Goal: Information Seeking & Learning: Learn about a topic

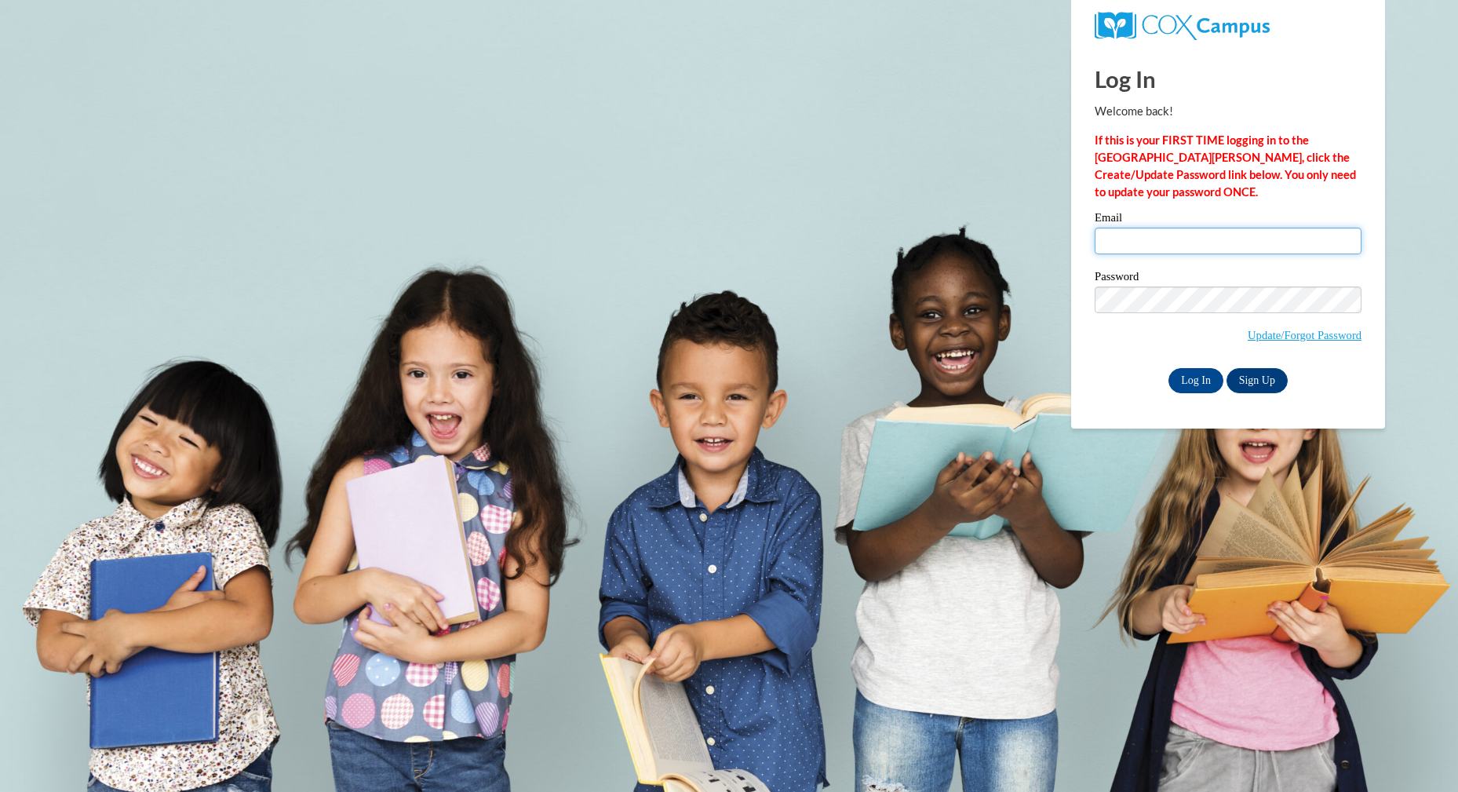
click at [1334, 248] on input "Email" at bounding box center [1228, 241] width 267 height 27
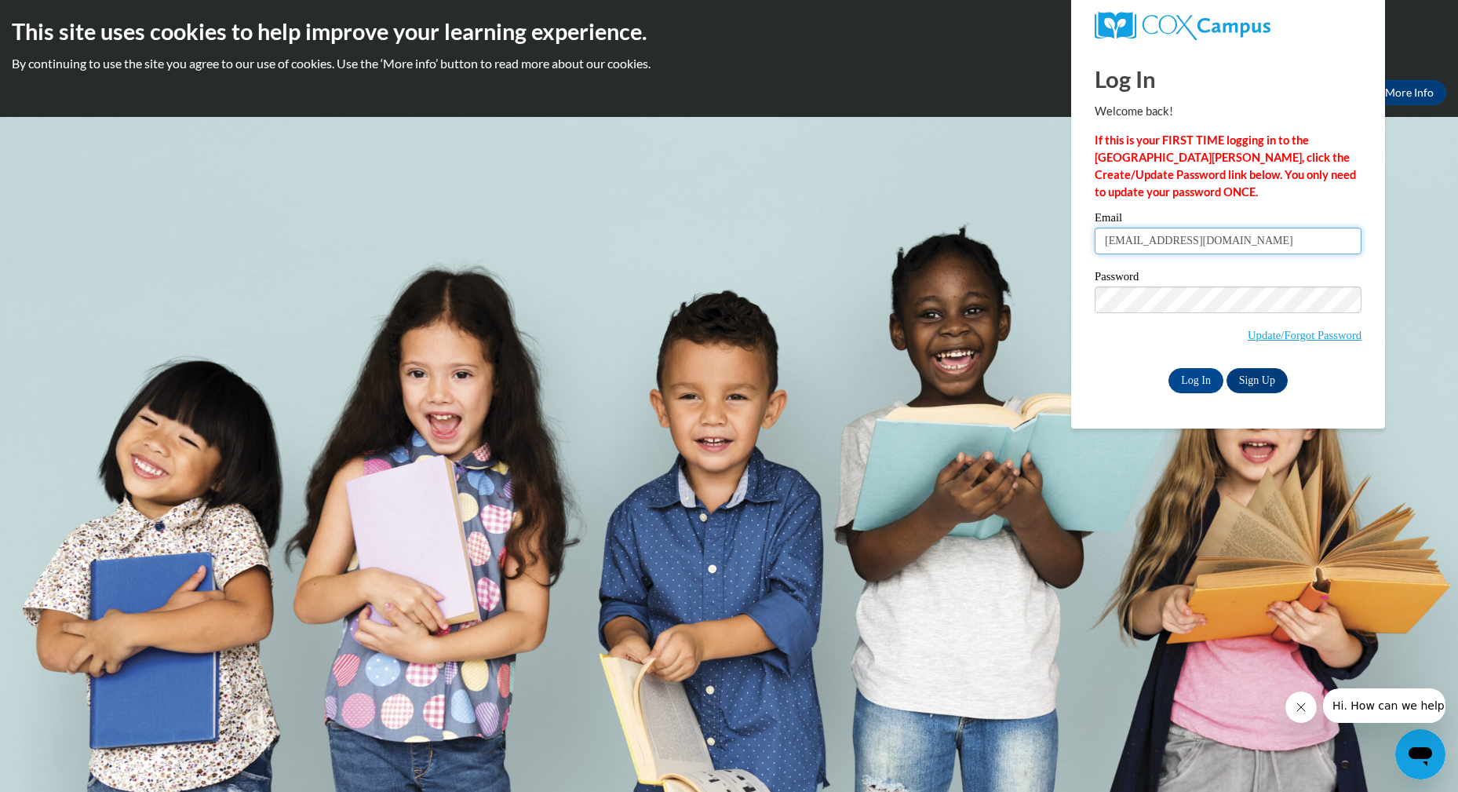
type input "[EMAIL_ADDRESS][DOMAIN_NAME]"
click at [1169, 368] on input "Log In" at bounding box center [1196, 380] width 55 height 25
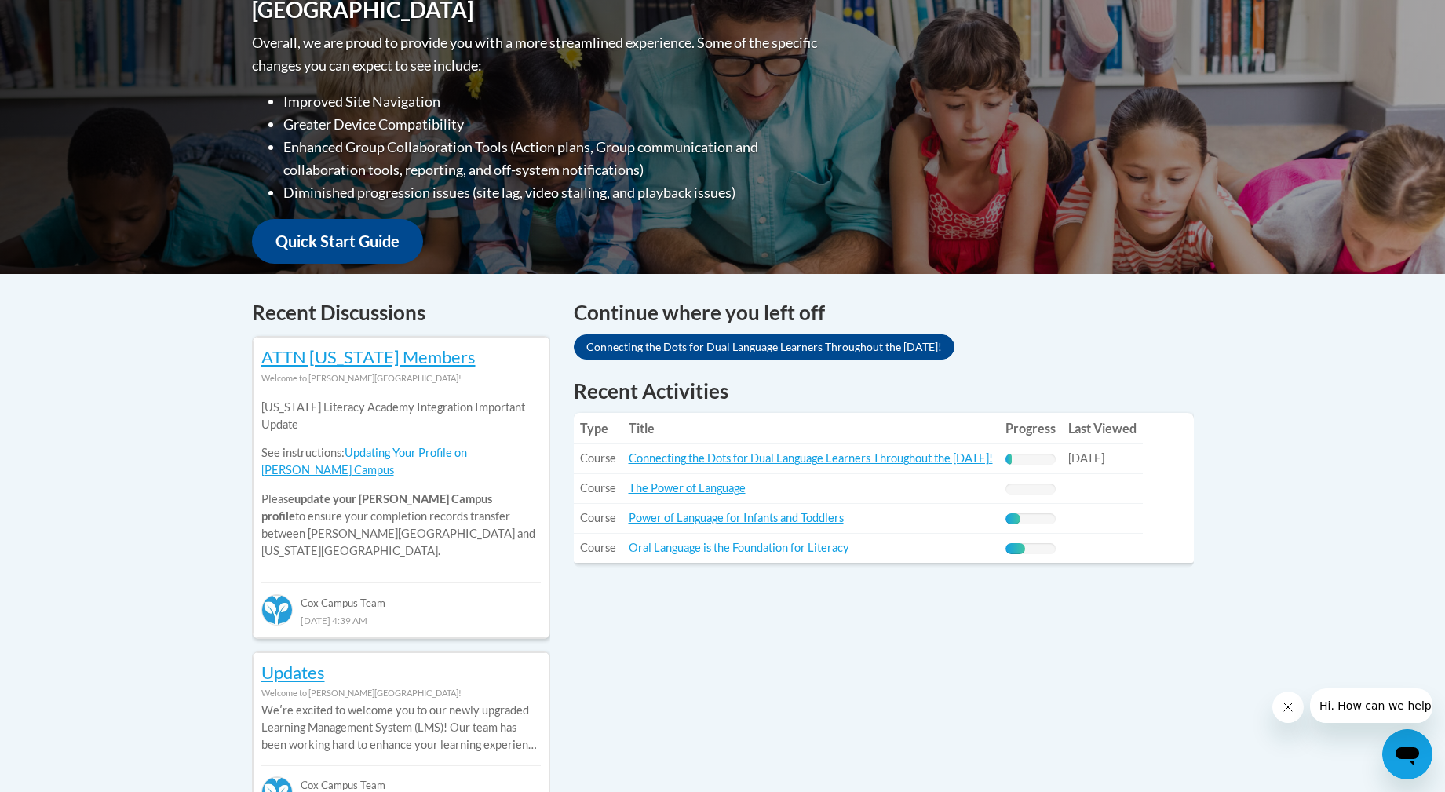
scroll to position [392, 0]
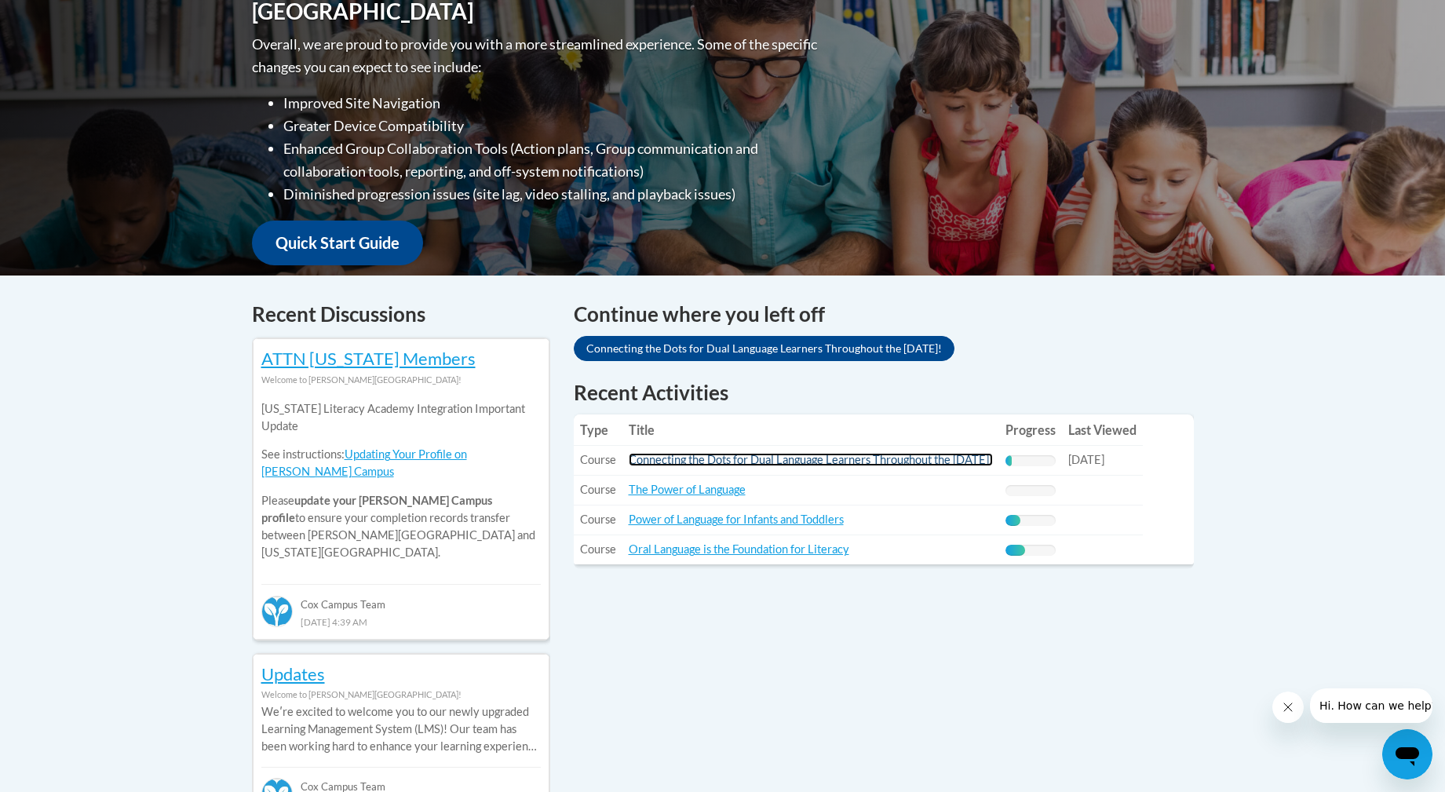
click at [833, 458] on link "Connecting the Dots for Dual Language Learners Throughout the Preschool Day!" at bounding box center [811, 459] width 364 height 13
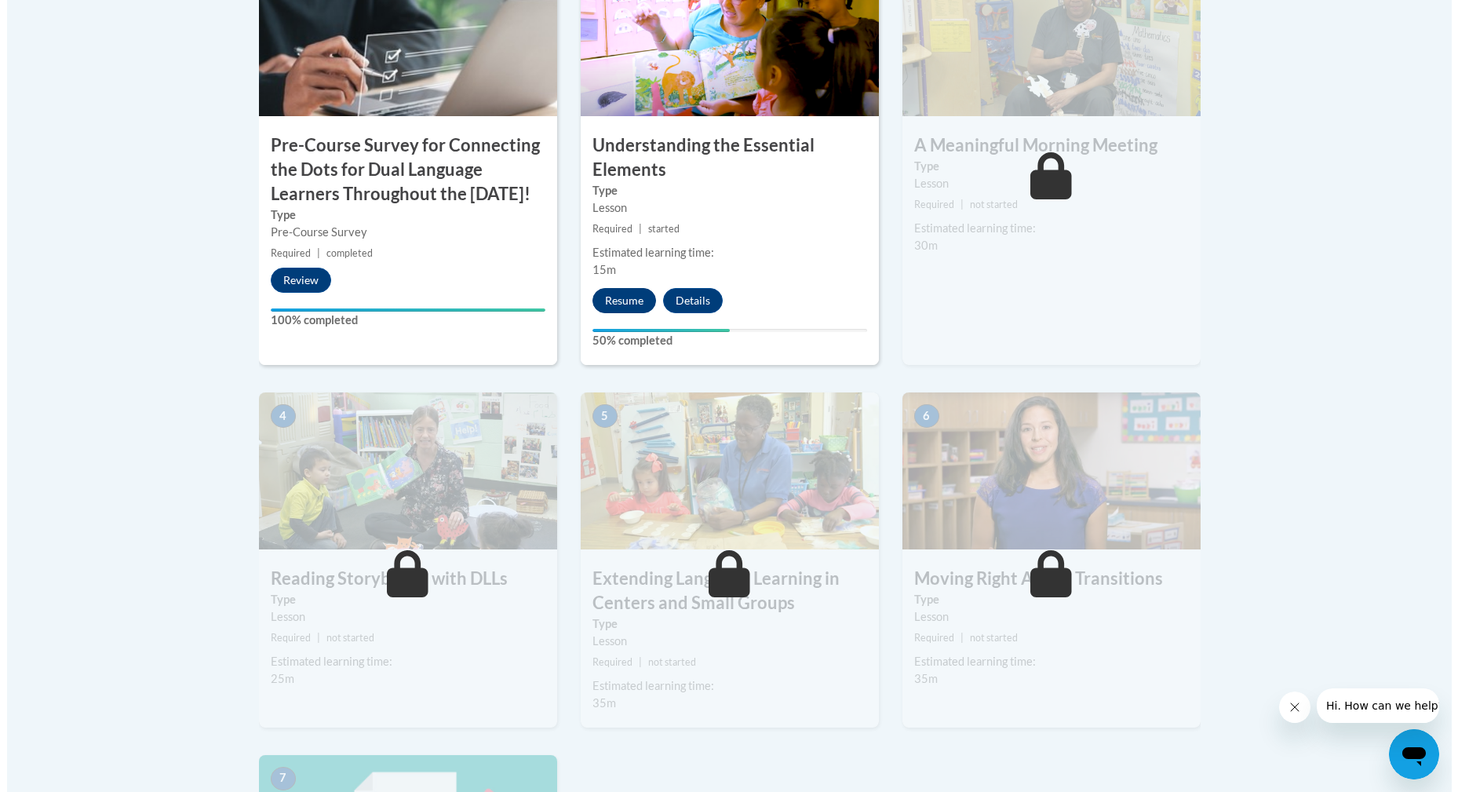
scroll to position [706, 0]
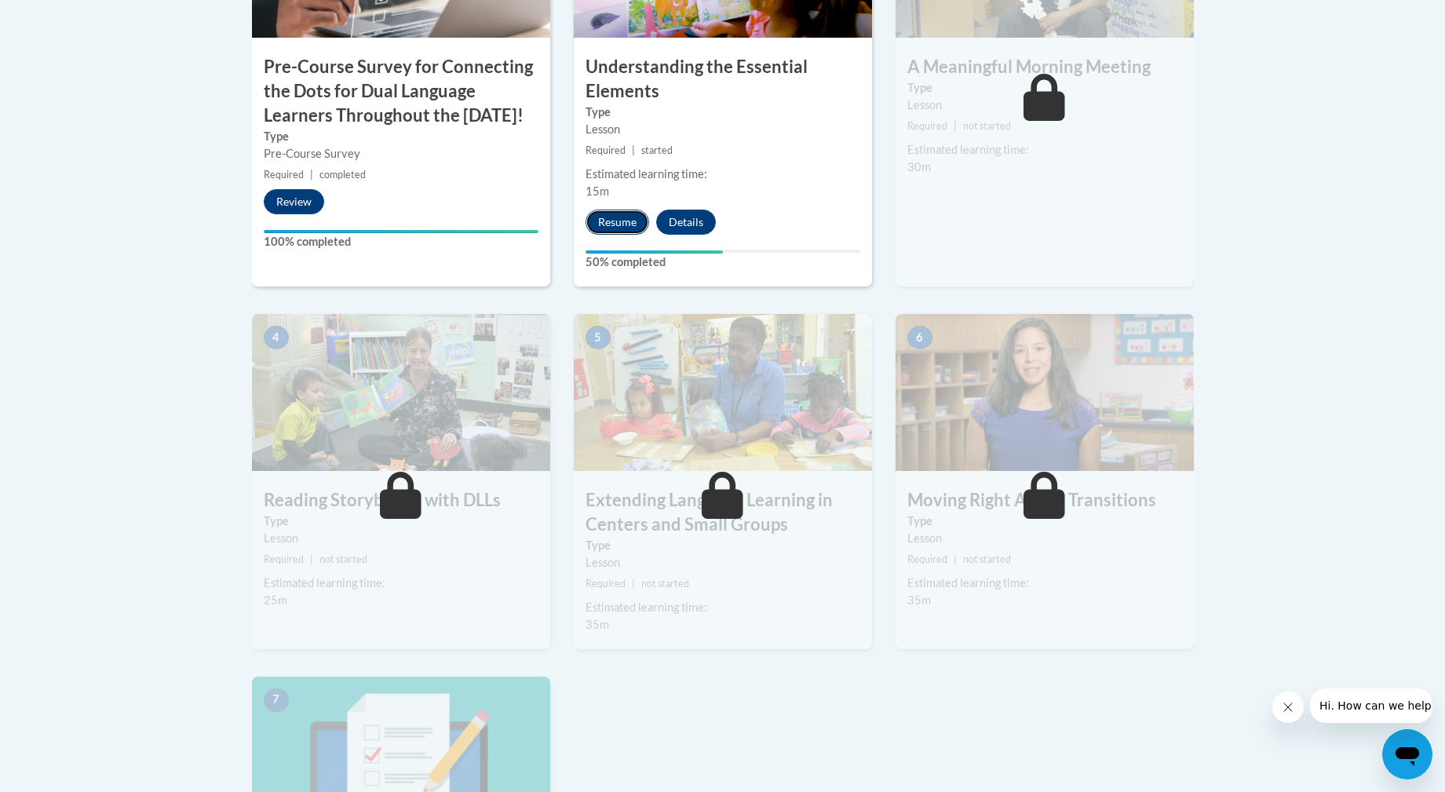
click at [623, 221] on button "Resume" at bounding box center [618, 222] width 64 height 25
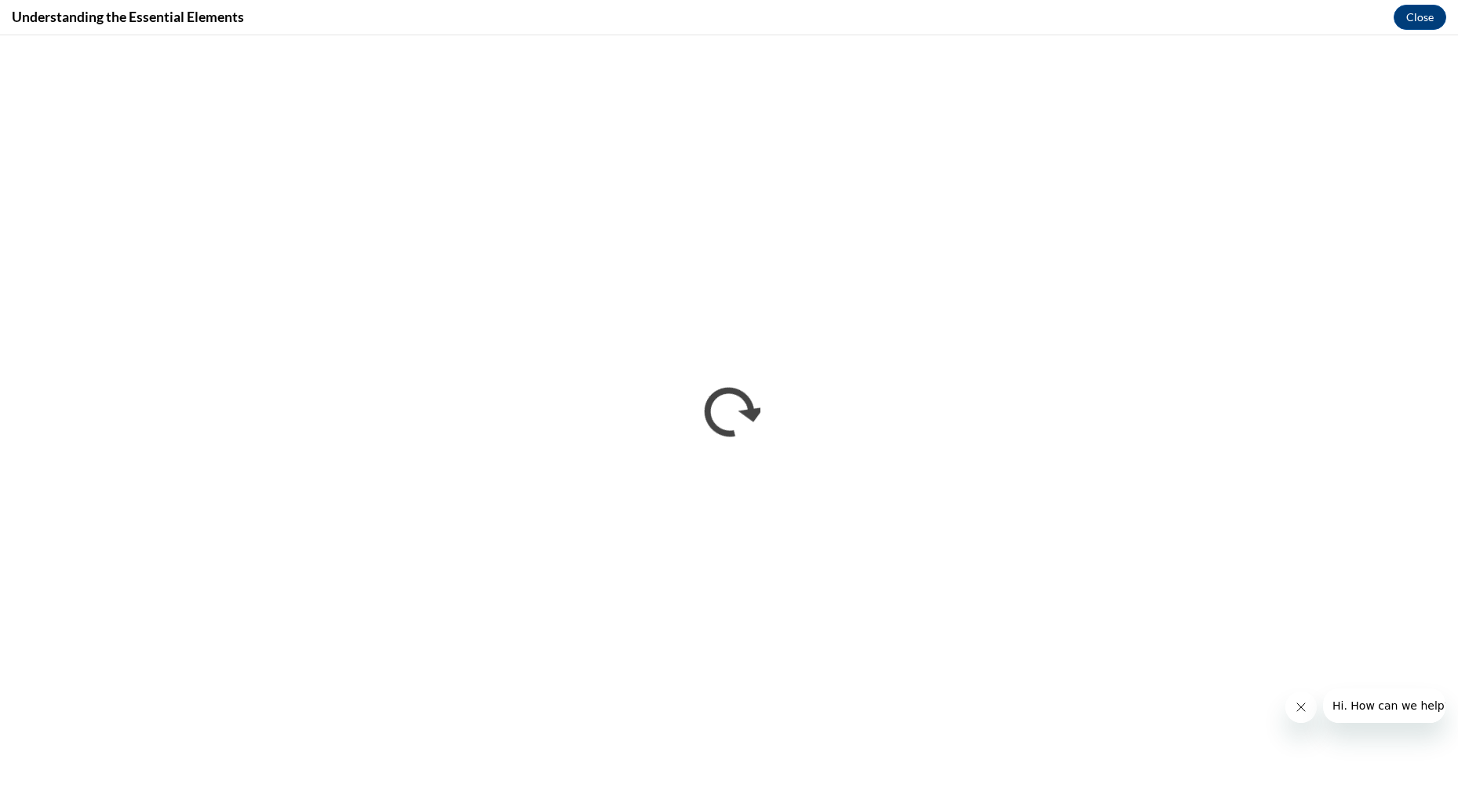
scroll to position [0, 0]
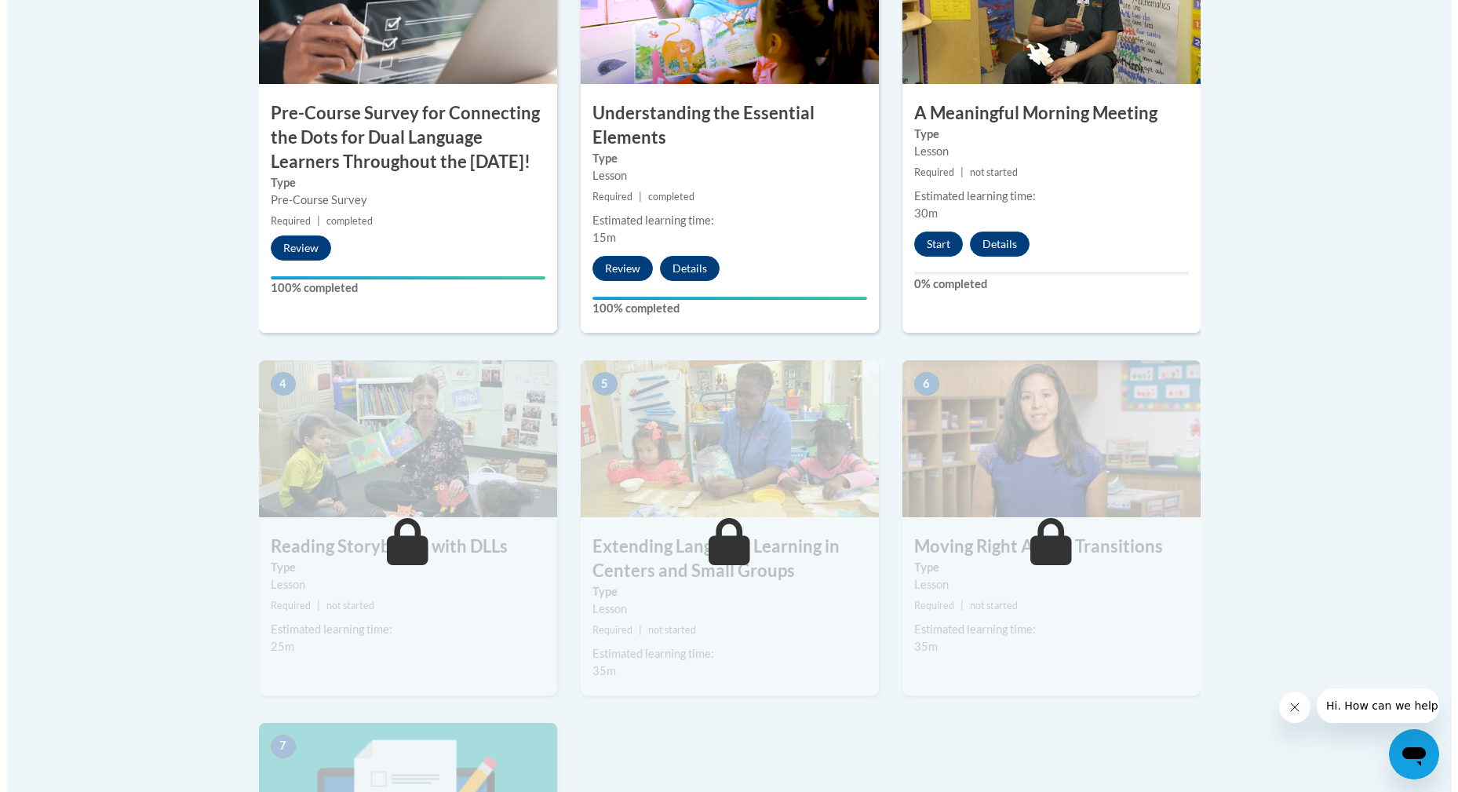
scroll to position [628, 0]
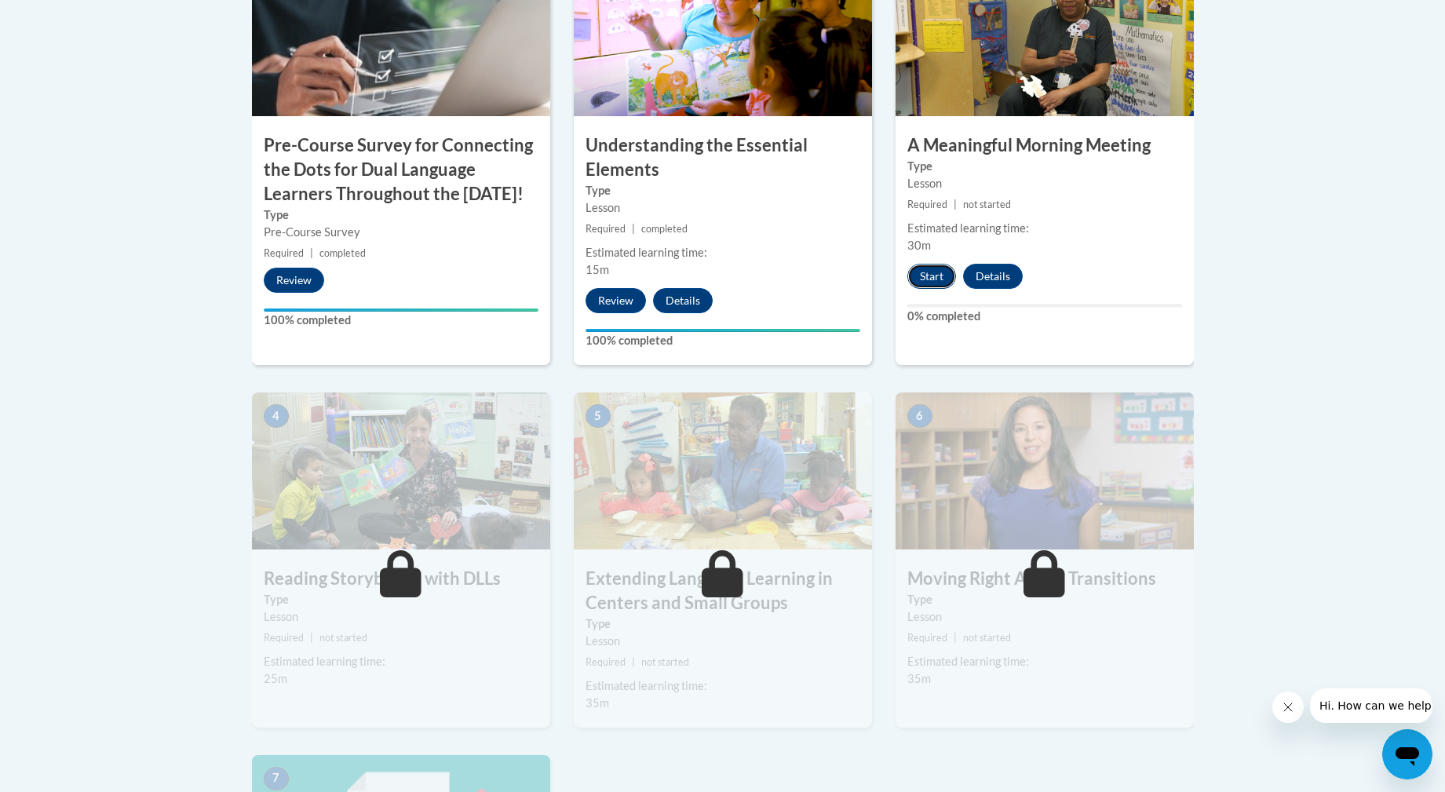
click at [932, 273] on button "Start" at bounding box center [931, 276] width 49 height 25
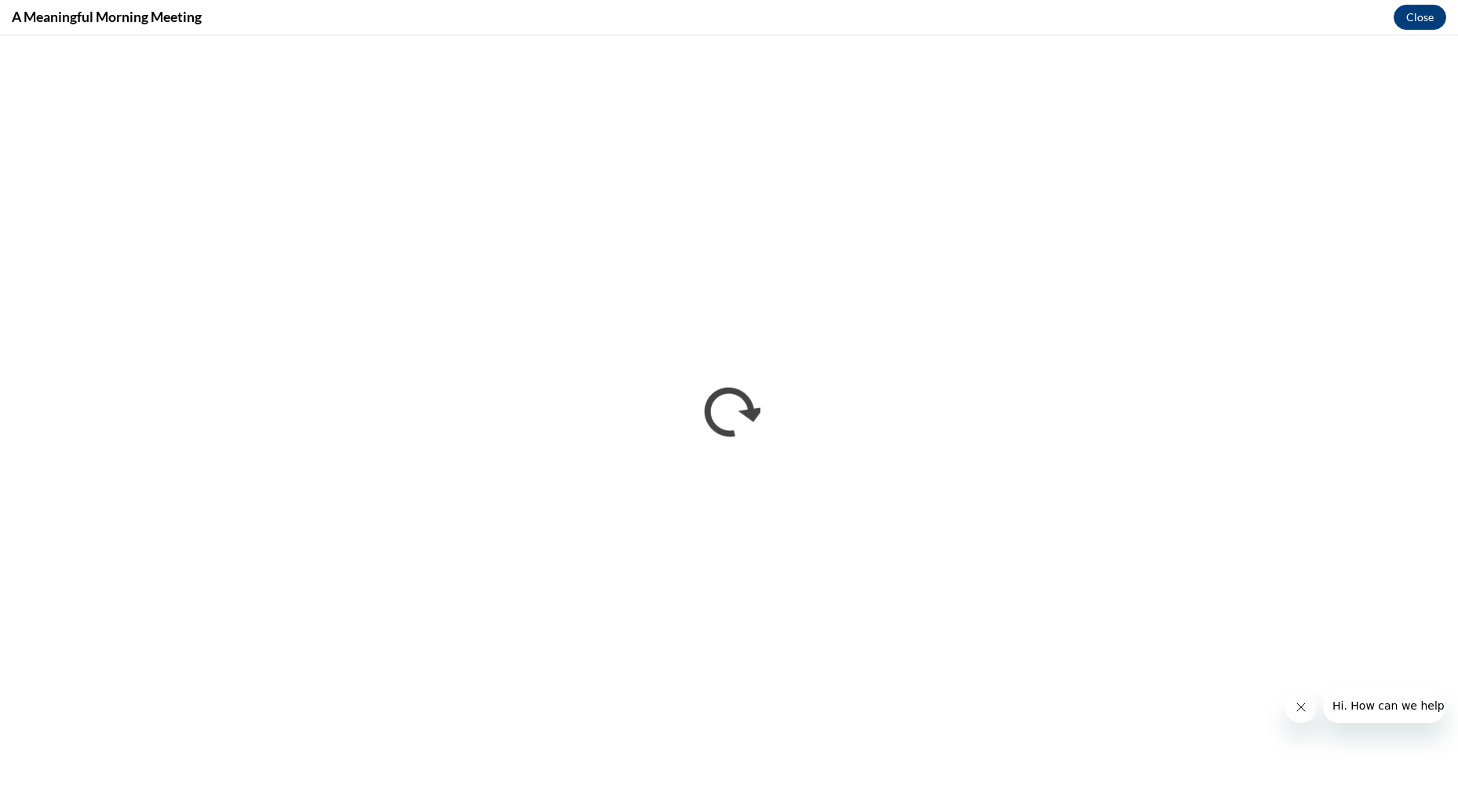
scroll to position [0, 0]
